Goal: Task Accomplishment & Management: Complete application form

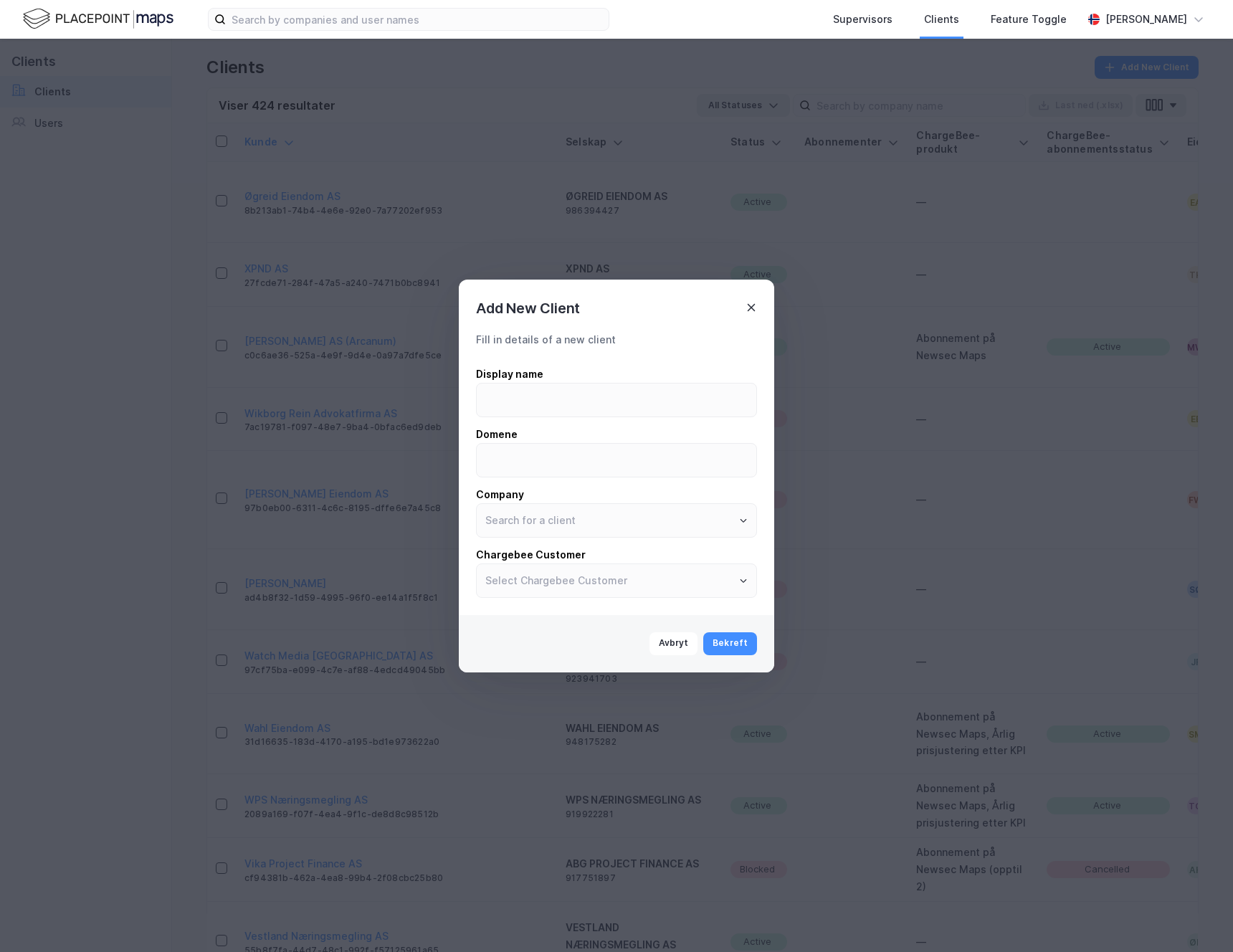
click at [754, 304] on icon at bounding box center [751, 307] width 7 height 7
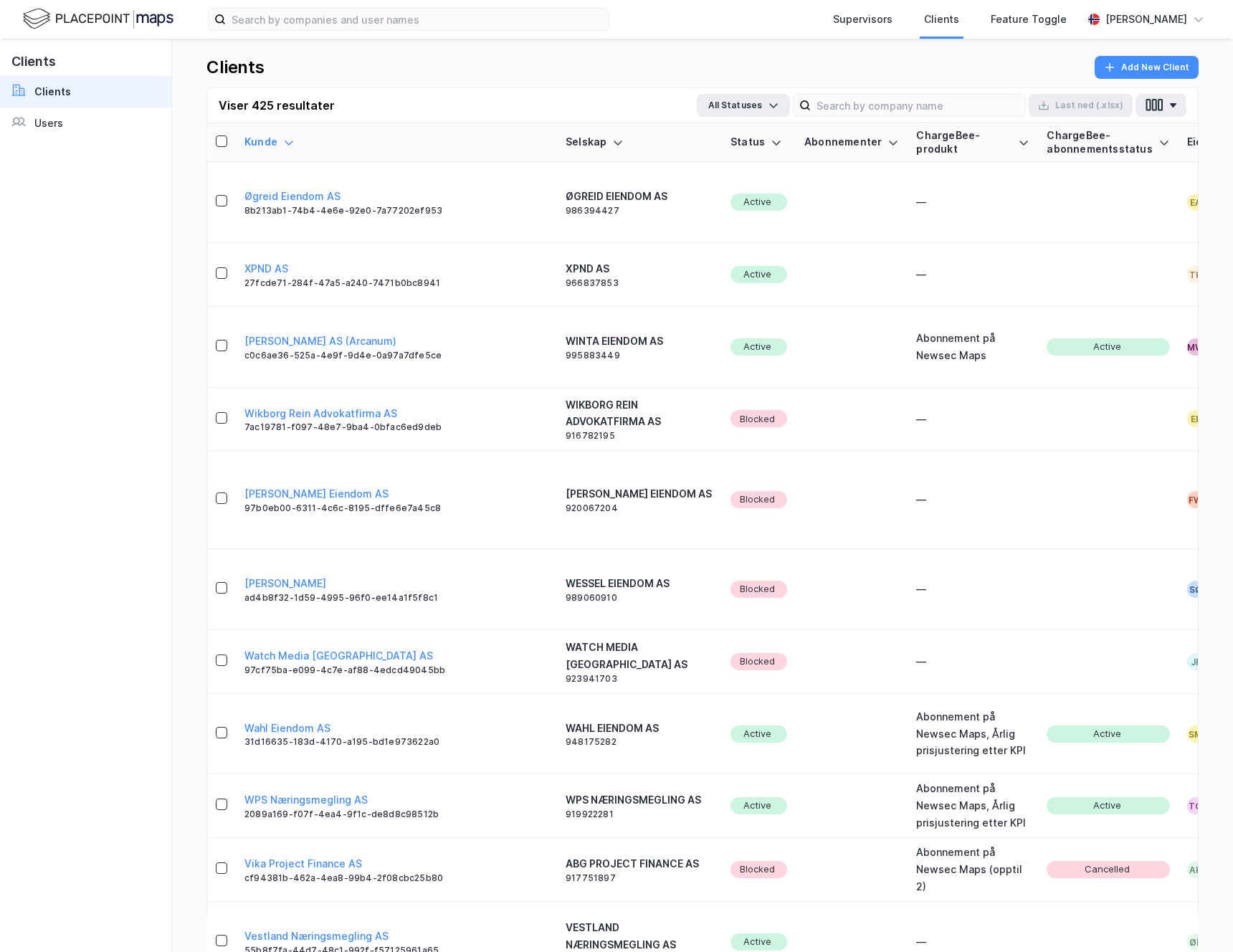
click at [466, 69] on div "Clients Add New Client" at bounding box center [702, 72] width 992 height 32
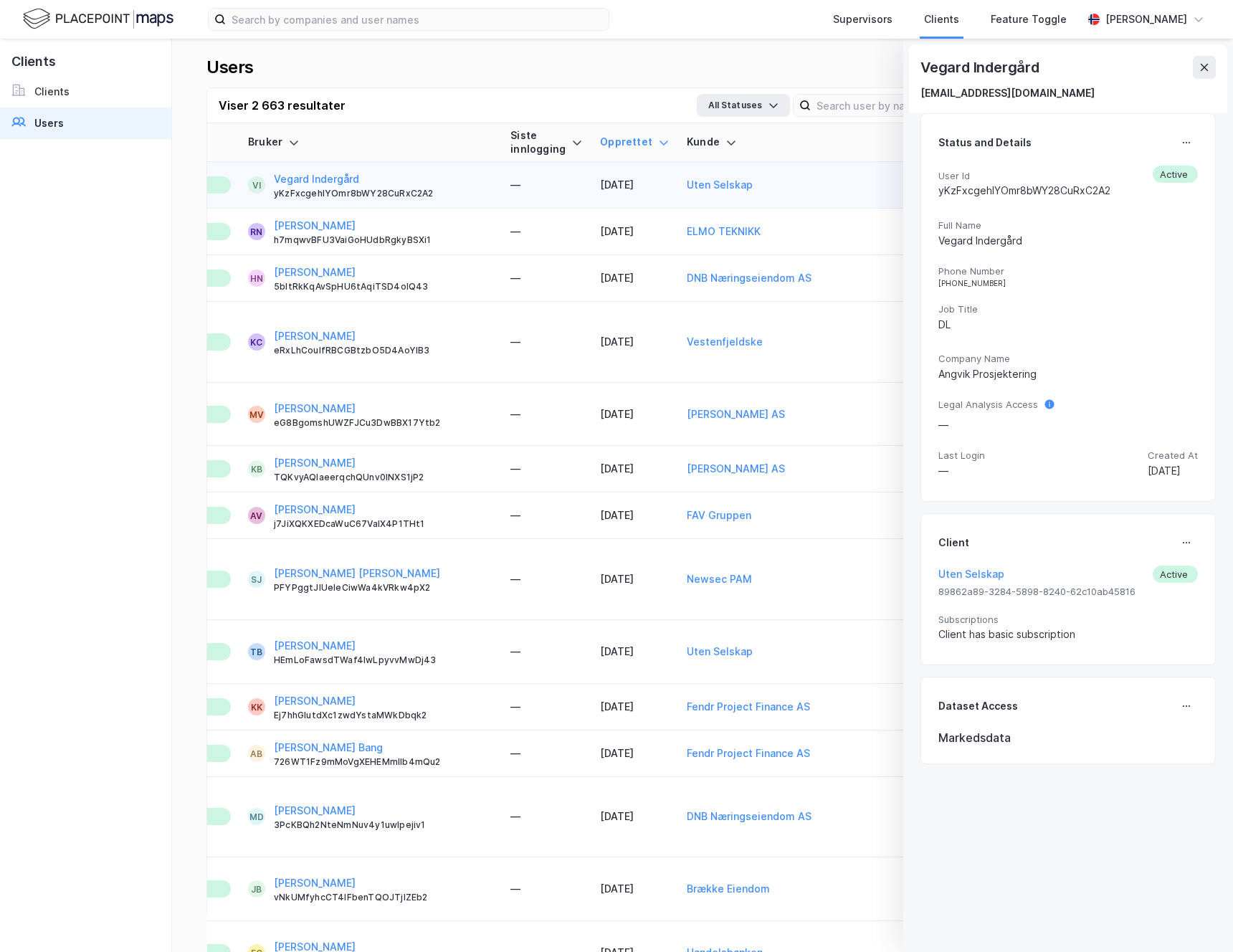
scroll to position [0, 206]
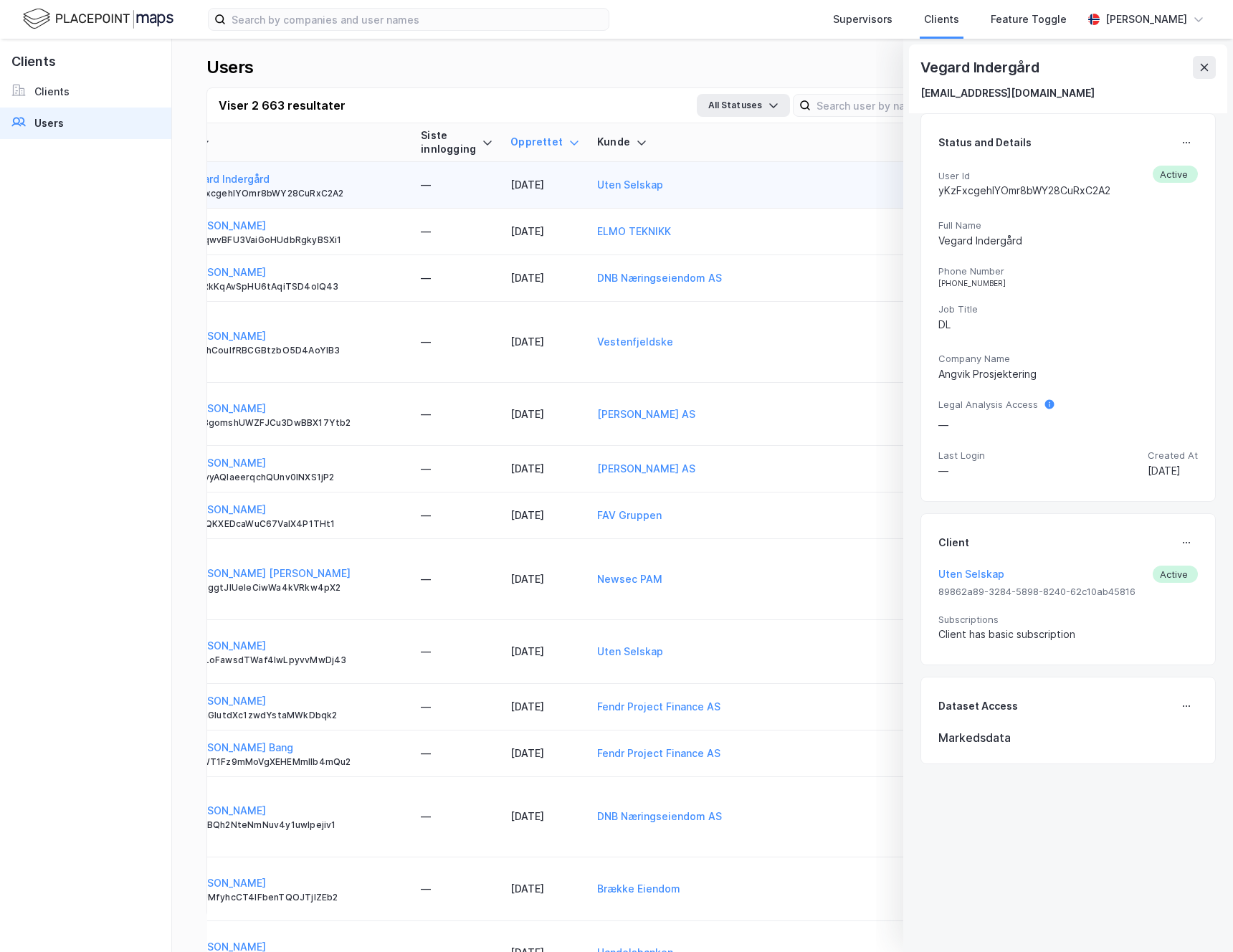
drag, startPoint x: 1198, startPoint y: 75, endPoint x: 758, endPoint y: 133, distance: 443.8
click at [1198, 75] on button at bounding box center [1204, 67] width 22 height 22
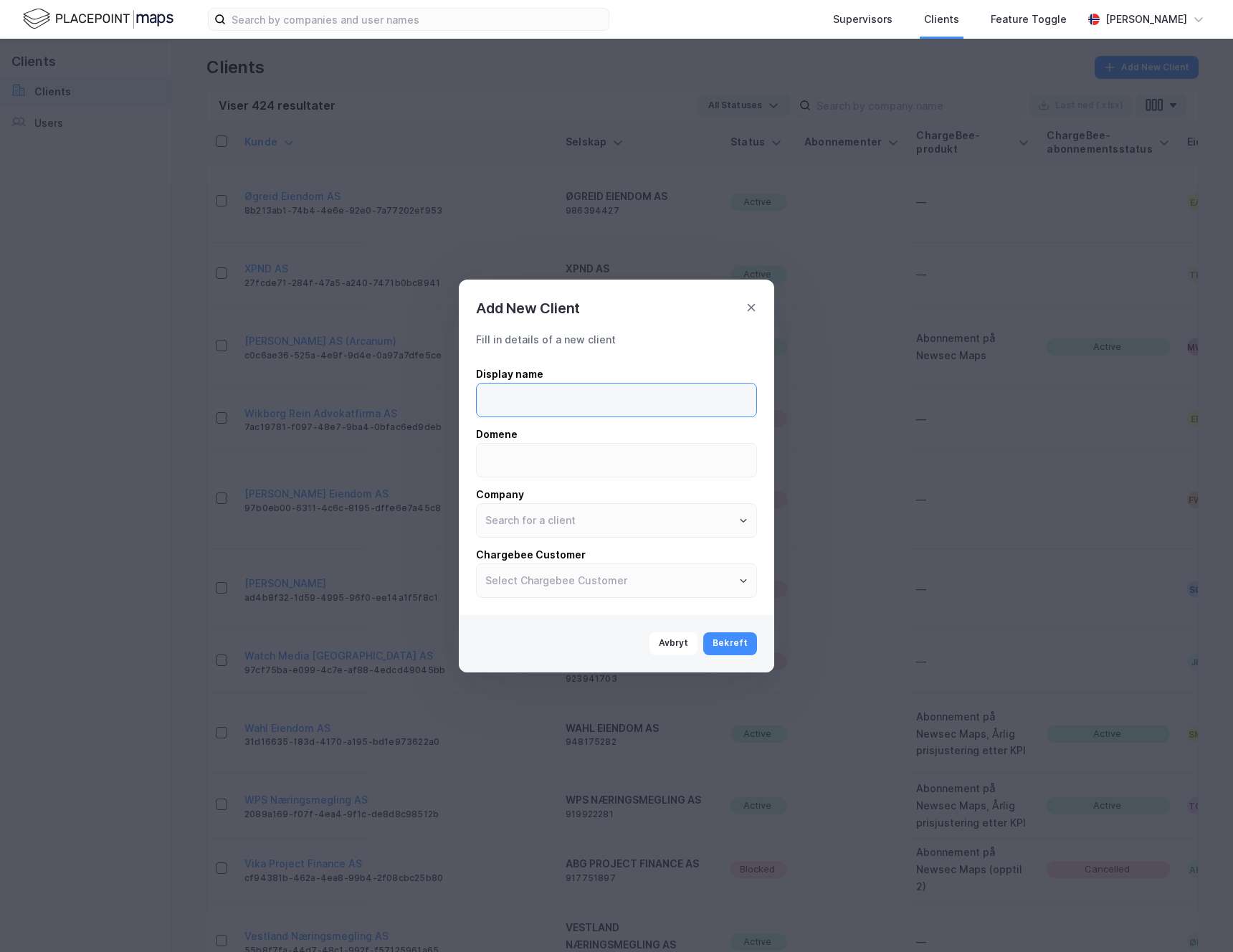
click at [629, 396] on input at bounding box center [616, 399] width 279 height 33
type input "Vegard Indergård"
click at [483, 460] on input "angvik-prosjektering" at bounding box center [616, 459] width 279 height 33
click at [642, 461] on input "www.angvik-prosjektering" at bounding box center [616, 459] width 279 height 33
type input "www.angvik-prosjektering.no"
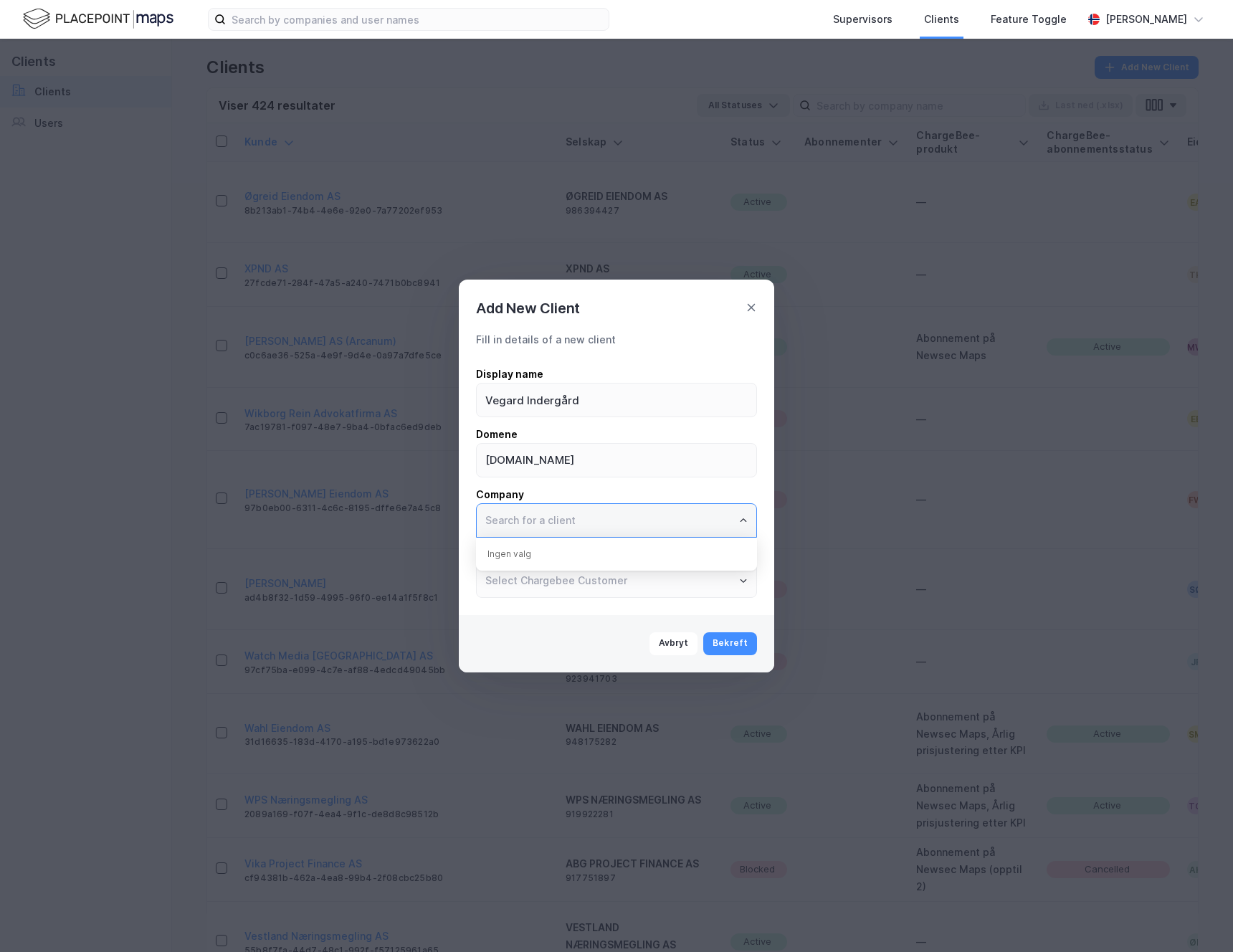
click at [666, 517] on input "text" at bounding box center [616, 520] width 279 height 33
click at [634, 551] on li "ANGVIK PROSJEKTERING AS" at bounding box center [616, 551] width 281 height 26
type input "ANGVIK PROSJEKTERING AS"
click at [738, 651] on button "Bekreft" at bounding box center [729, 644] width 53 height 22
